Goal: Transaction & Acquisition: Obtain resource

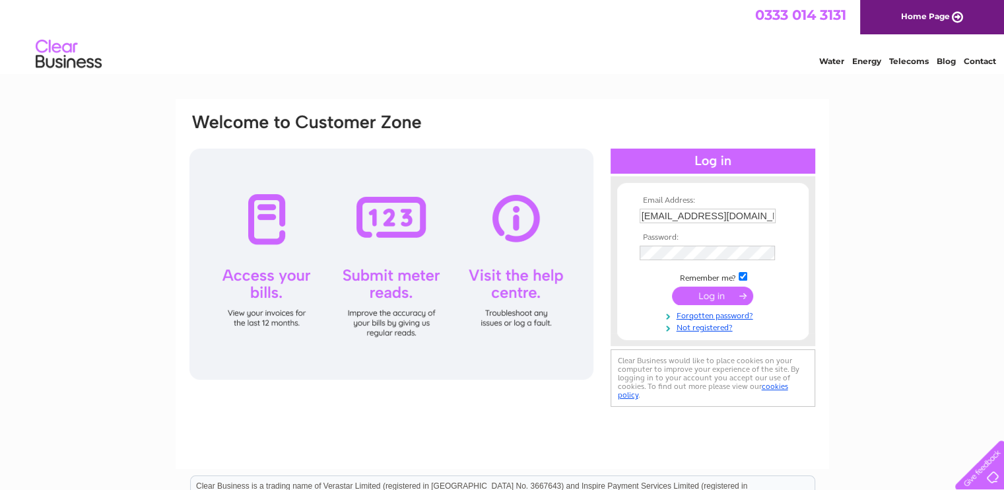
click at [710, 299] on input "submit" at bounding box center [712, 296] width 81 height 18
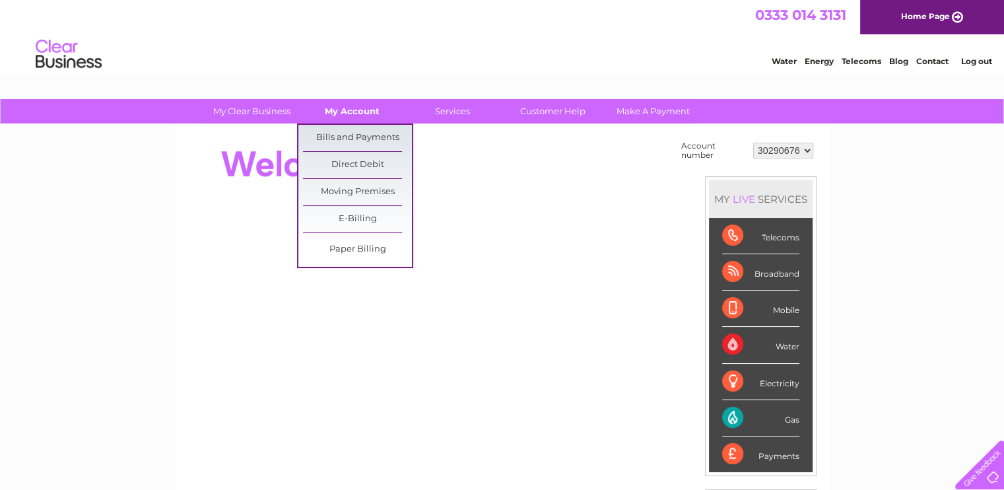
click at [361, 116] on link "My Account" at bounding box center [352, 111] width 109 height 24
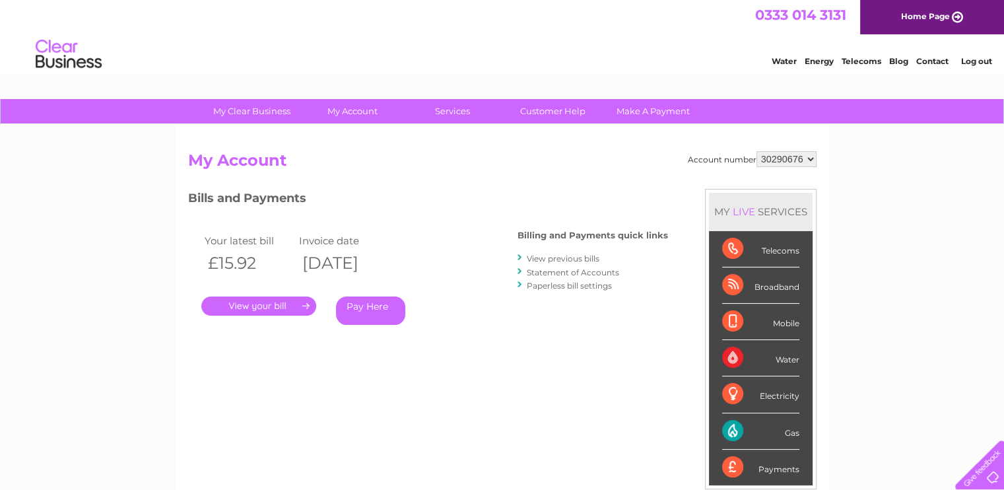
click at [811, 158] on select "30290676" at bounding box center [787, 159] width 60 height 16
click at [582, 258] on link "View previous bills" at bounding box center [563, 259] width 73 height 10
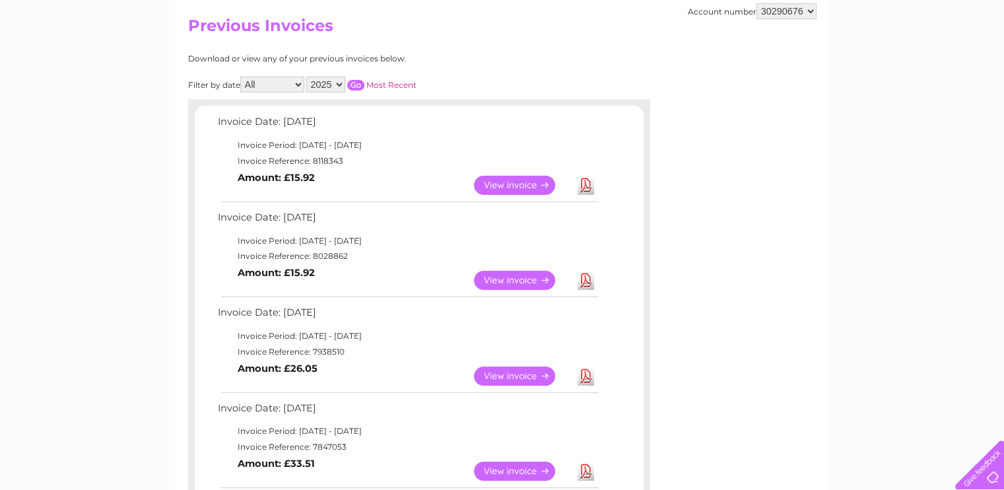
scroll to position [135, 0]
click at [586, 183] on link "Download" at bounding box center [586, 184] width 17 height 19
